Goal: Navigation & Orientation: Find specific page/section

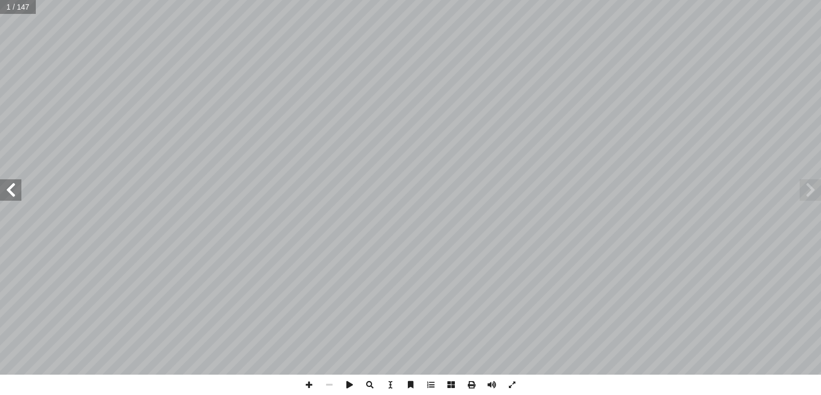
click at [10, 196] on span at bounding box center [10, 189] width 21 height 21
click at [304, 385] on span at bounding box center [309, 384] width 20 height 20
click at [14, 191] on span at bounding box center [10, 189] width 21 height 21
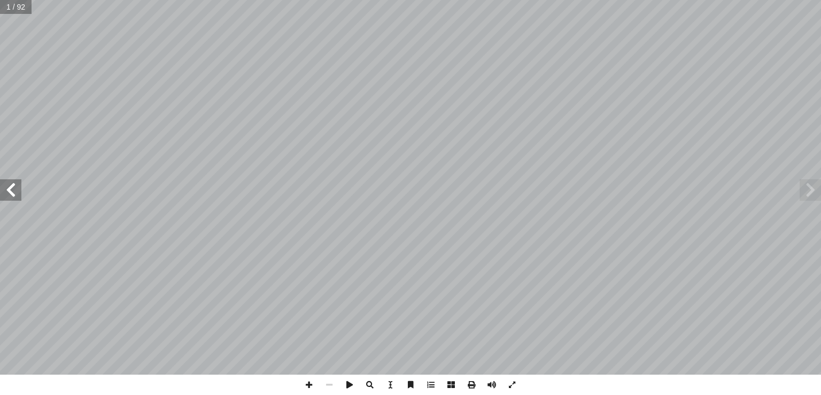
click at [16, 187] on span at bounding box center [10, 189] width 21 height 21
click at [11, 190] on span at bounding box center [10, 189] width 21 height 21
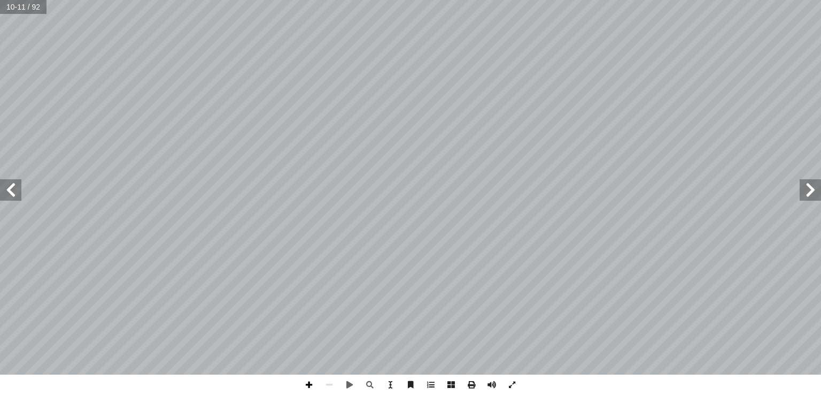
click at [306, 385] on span at bounding box center [309, 384] width 20 height 20
click at [491, 393] on div "6 ڭ ۇ ۇ ۆ ۆ ۈ ۈ ٷ ۋ ۋ ى ئا ئا ې ېى ۅ ۉ ۉ ې ې ۅ ئۇ ئۇئۆ ئۆ ئۈ ئۈئې ئې ئې ئو ئەئە…" at bounding box center [410, 197] width 821 height 395
